Goal: Find contact information: Obtain details needed to contact an individual or organization

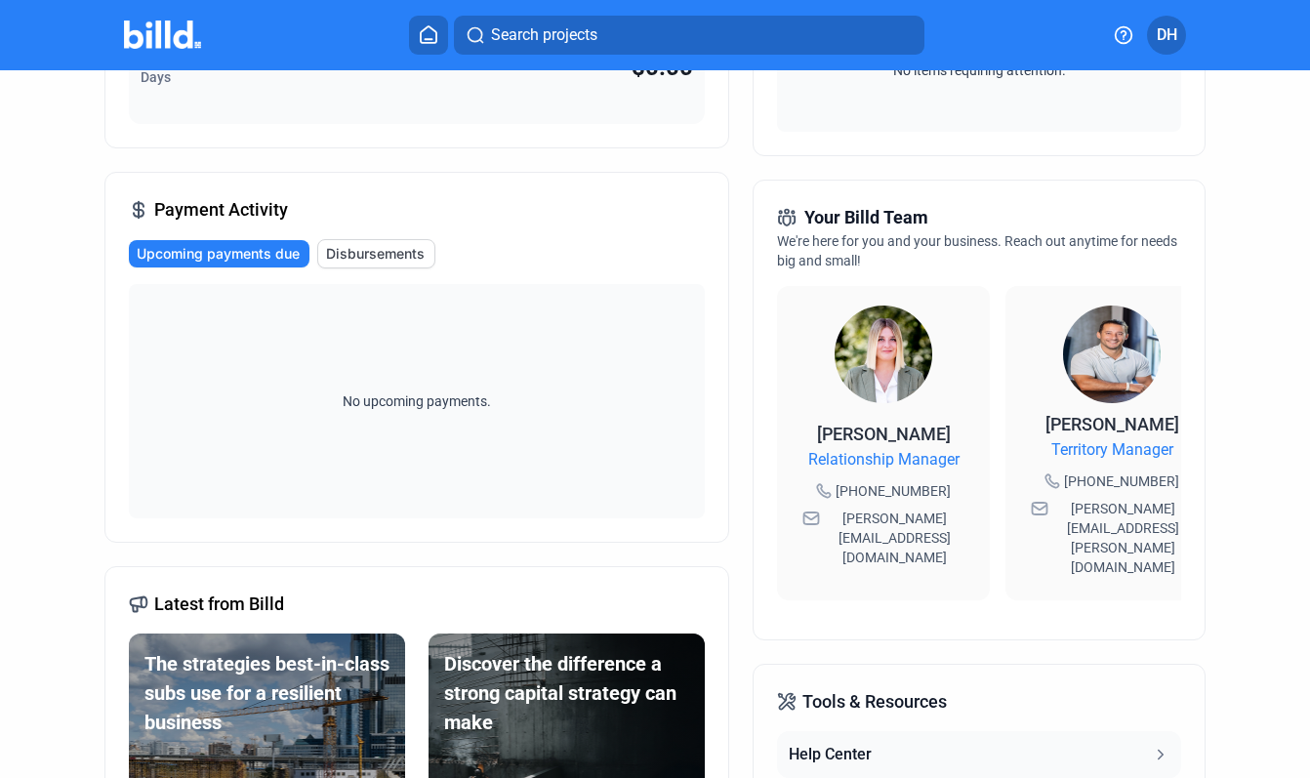
scroll to position [389, 0]
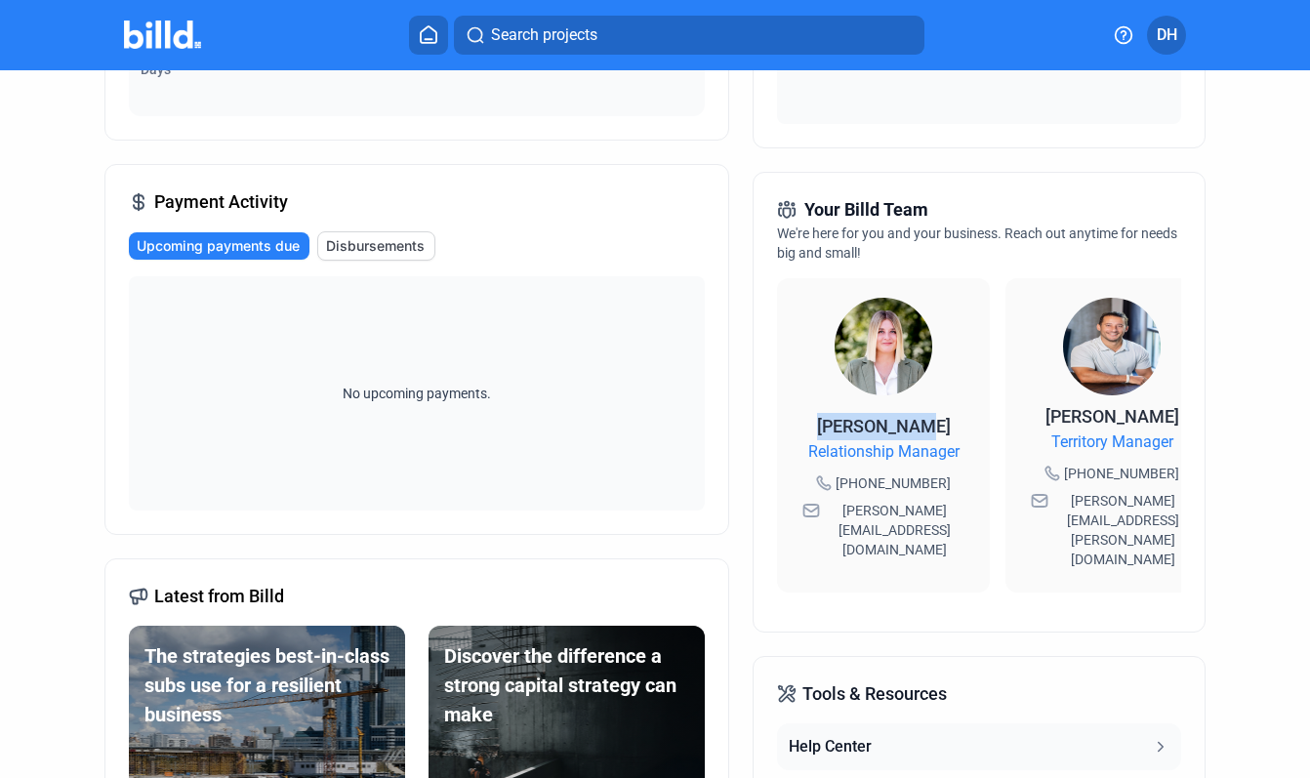
drag, startPoint x: 937, startPoint y: 424, endPoint x: 818, endPoint y: 426, distance: 119.1
click at [818, 426] on div "[PERSON_NAME] Relationship Manager [PHONE_NUMBER] [PERSON_NAME][EMAIL_ADDRESS][…" at bounding box center [883, 493] width 174 height 160
drag, startPoint x: 818, startPoint y: 426, endPoint x: 886, endPoint y: 425, distance: 68.3
copy span "[PERSON_NAME]"
drag, startPoint x: 961, startPoint y: 456, endPoint x: 795, endPoint y: 456, distance: 166.9
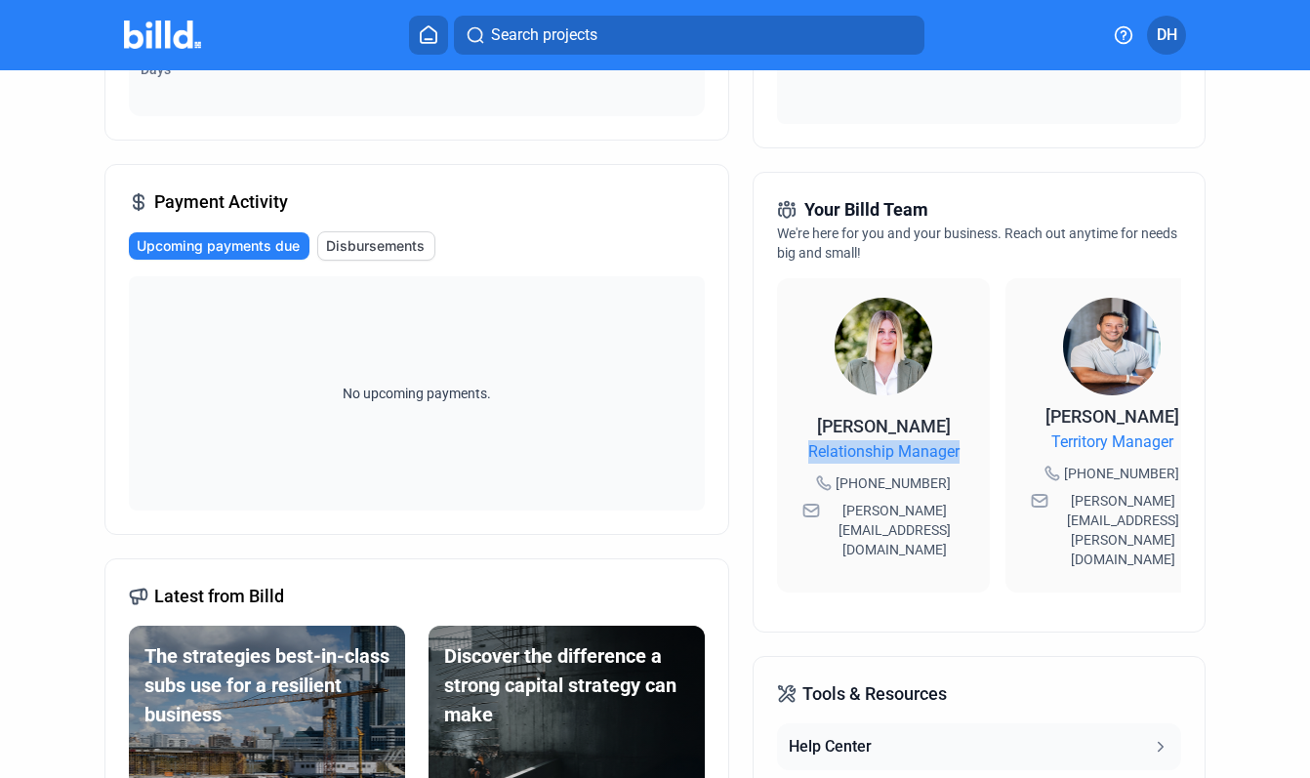
click at [795, 456] on div "[PERSON_NAME] Relationship Manager [PHONE_NUMBER] [PERSON_NAME][EMAIL_ADDRESS][…" at bounding box center [883, 435] width 213 height 314
drag, startPoint x: 797, startPoint y: 456, endPoint x: 866, endPoint y: 456, distance: 68.3
copy span "Relationship Manager"
click at [967, 519] on div "[PERSON_NAME] Relationship Manager [PHONE_NUMBER] [PERSON_NAME][EMAIL_ADDRESS][…" at bounding box center [883, 435] width 213 height 314
drag, startPoint x: 953, startPoint y: 511, endPoint x: 836, endPoint y: 511, distance: 117.1
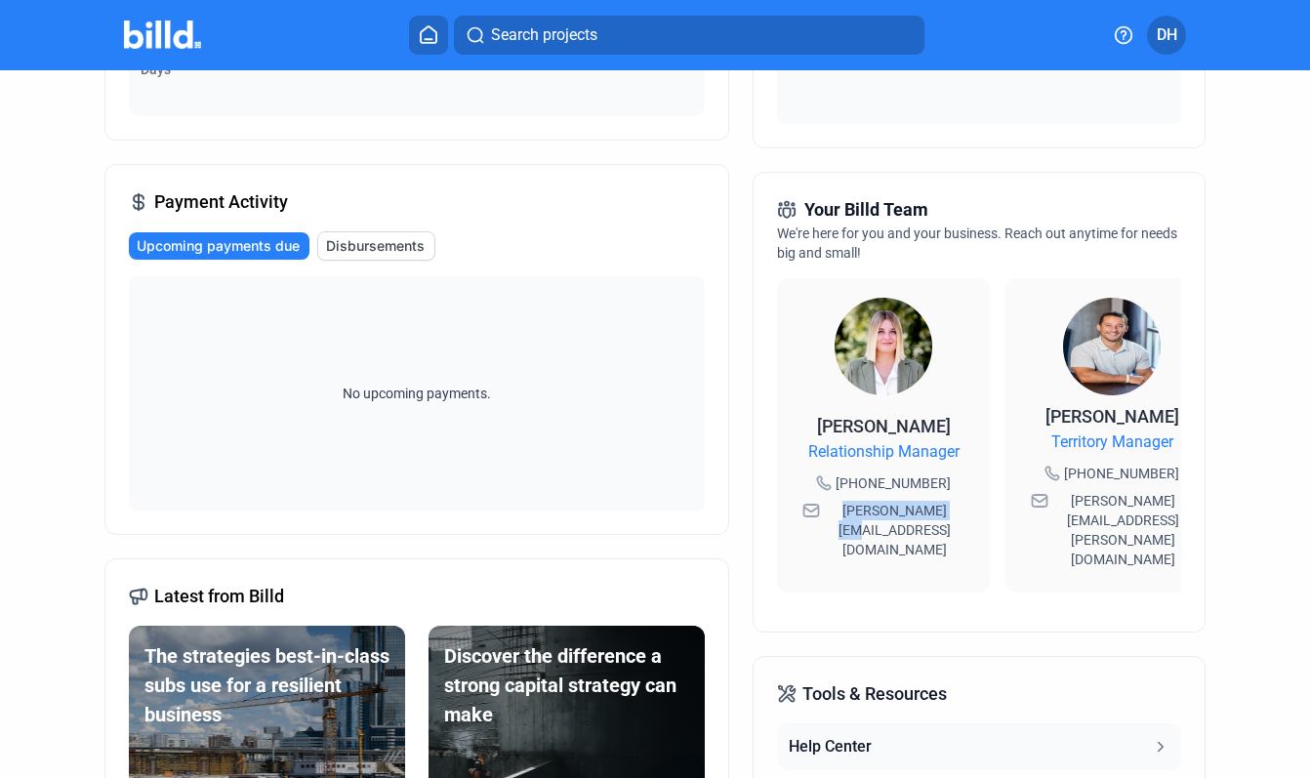
click at [836, 511] on div "[PERSON_NAME] Relationship Manager [PHONE_NUMBER] [PERSON_NAME][EMAIL_ADDRESS][…" at bounding box center [883, 493] width 174 height 160
drag, startPoint x: 837, startPoint y: 511, endPoint x: 860, endPoint y: 511, distance: 23.4
copy span "[PERSON_NAME][EMAIL_ADDRESS][DOMAIN_NAME]"
drag, startPoint x: 931, startPoint y: 477, endPoint x: 844, endPoint y: 479, distance: 86.9
click at [844, 479] on div "[PHONE_NUMBER]" at bounding box center [883, 483] width 146 height 27
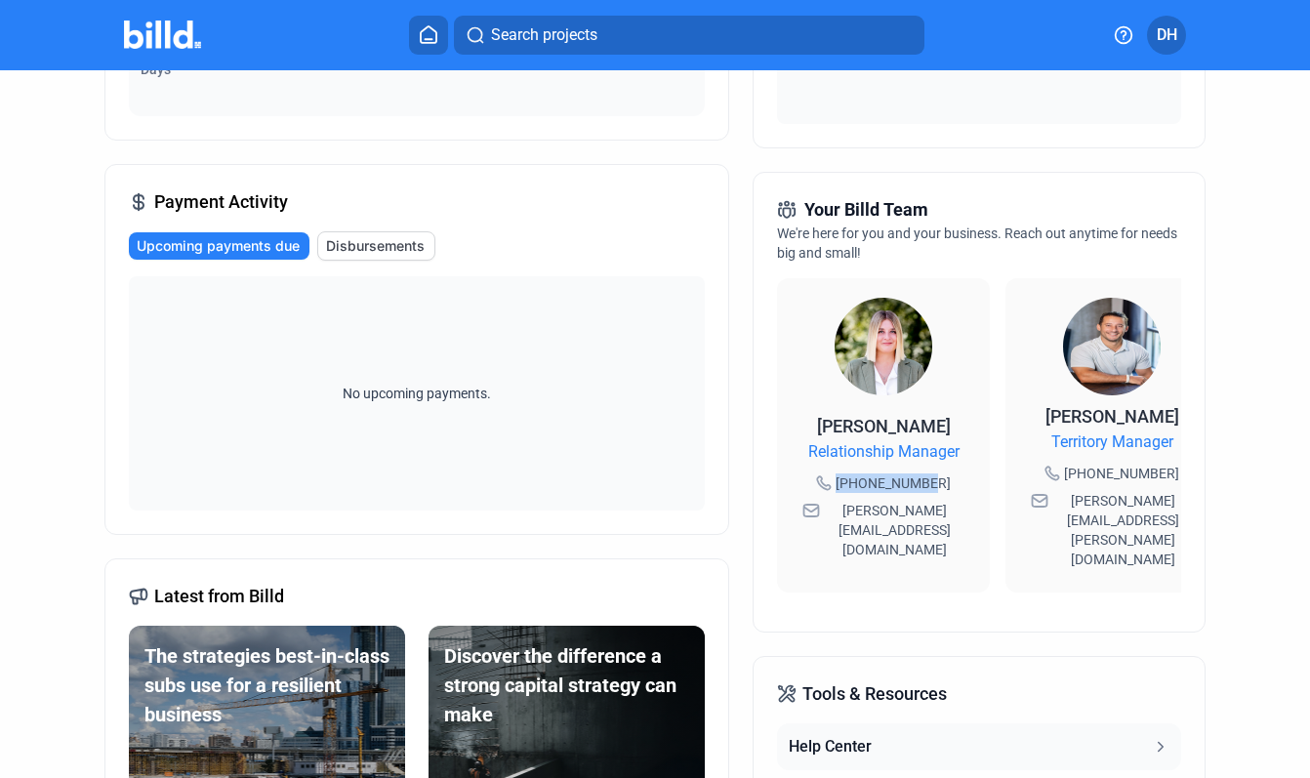
drag, startPoint x: 845, startPoint y: 479, endPoint x: 870, endPoint y: 481, distance: 24.5
copy span "[PHONE_NUMBER]"
